Goal: Task Accomplishment & Management: Use online tool/utility

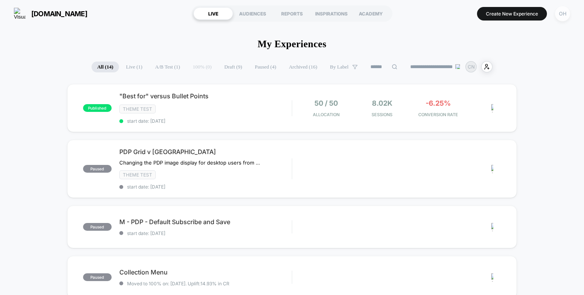
click at [564, 14] on div "OH" at bounding box center [562, 13] width 15 height 15
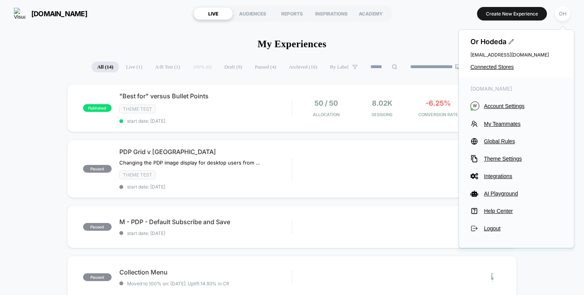
click at [447, 20] on section "Create New Experience OH" at bounding box center [485, 13] width 174 height 19
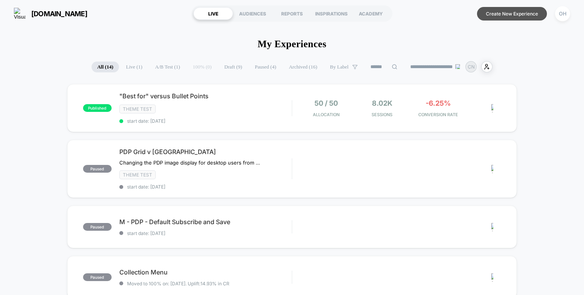
click at [513, 12] on button "Create New Experience" at bounding box center [512, 14] width 70 height 14
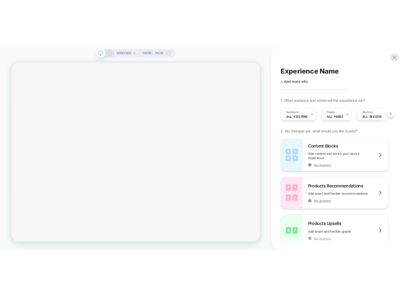
scroll to position [0, 0]
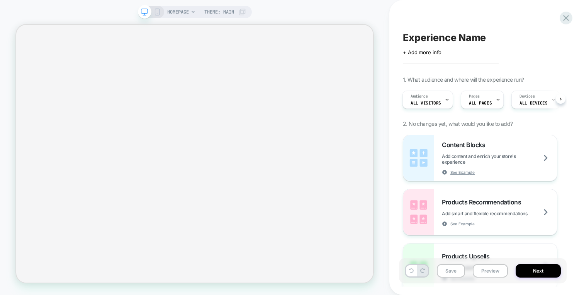
click at [325, 16] on div "HOMEPAGE Theme: MAIN" at bounding box center [195, 147] width 390 height 279
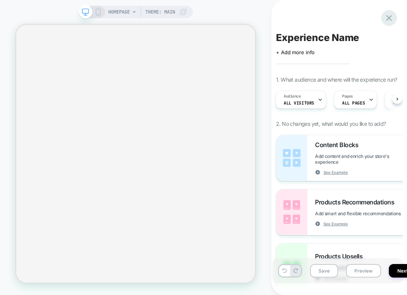
click at [389, 21] on icon at bounding box center [389, 18] width 10 height 10
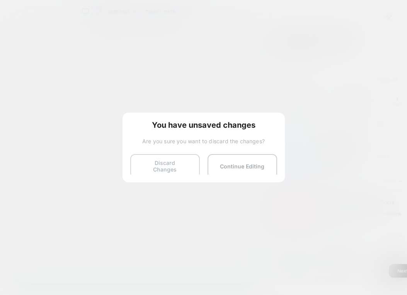
click at [172, 161] on button "Discard Changes" at bounding box center [165, 166] width 70 height 24
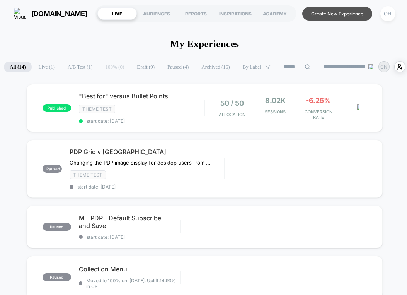
click at [353, 19] on button "Create New Experience" at bounding box center [337, 14] width 70 height 14
